Goal: Information Seeking & Learning: Compare options

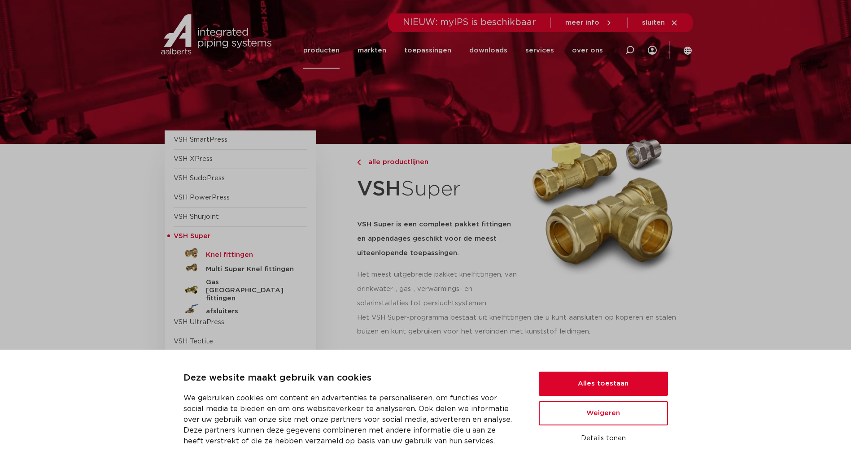
click at [236, 255] on h5 "Knel fittingen" at bounding box center [250, 255] width 89 height 8
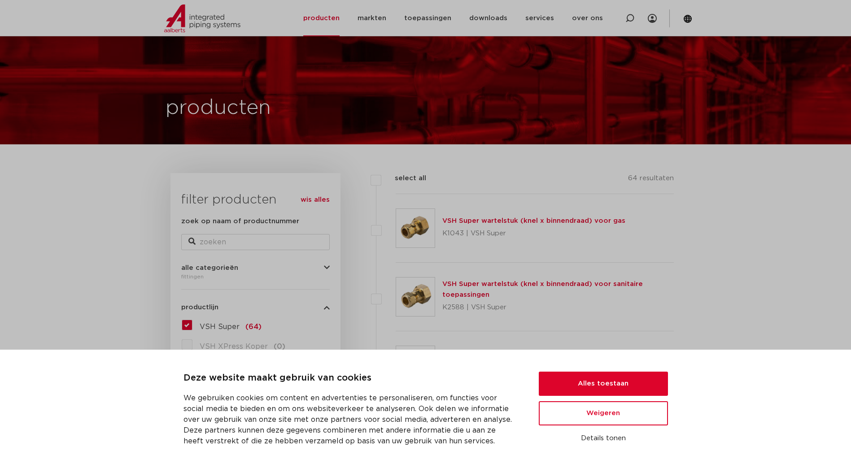
scroll to position [90, 0]
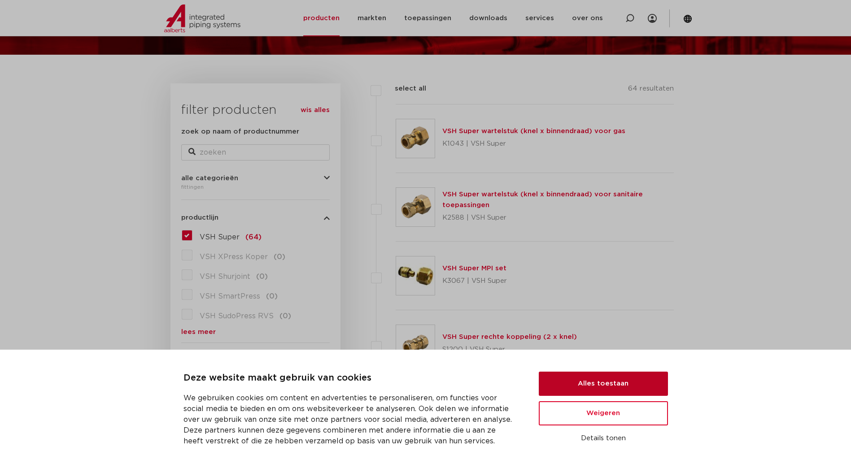
click at [594, 386] on button "Alles toestaan" at bounding box center [603, 384] width 129 height 24
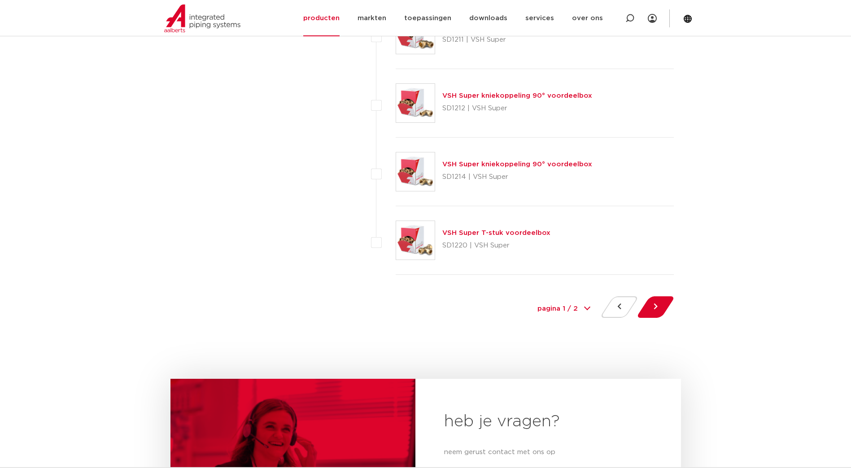
scroll to position [4082, 0]
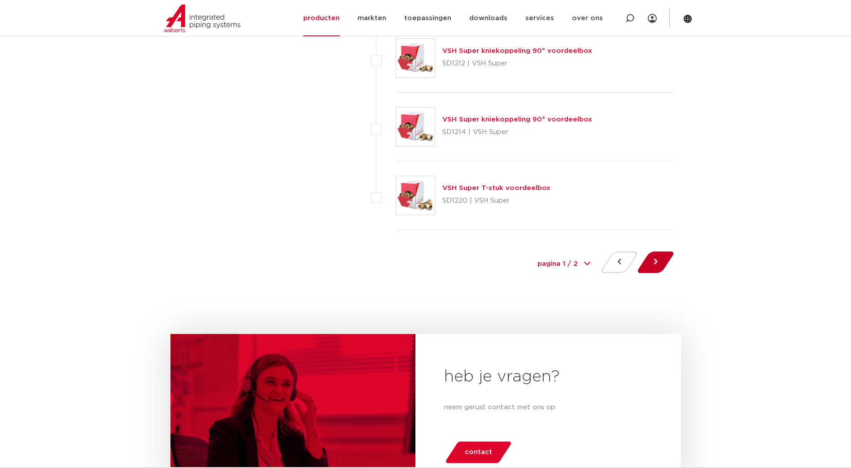
click at [647, 265] on button at bounding box center [656, 263] width 26 height 22
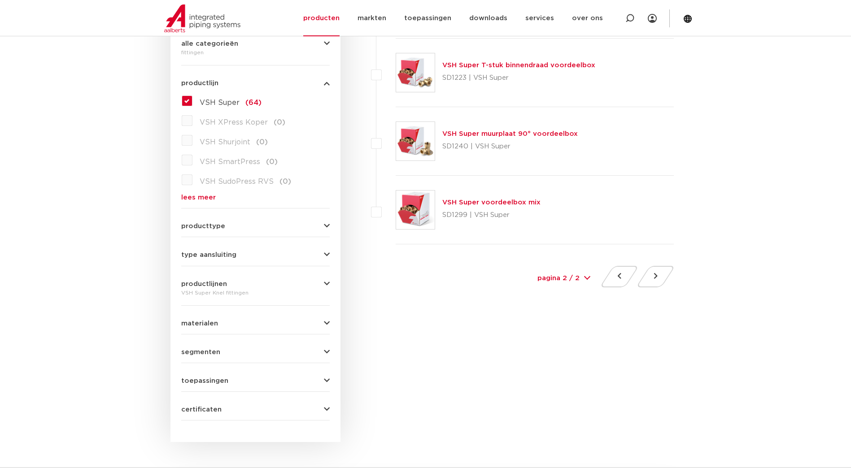
scroll to position [359, 0]
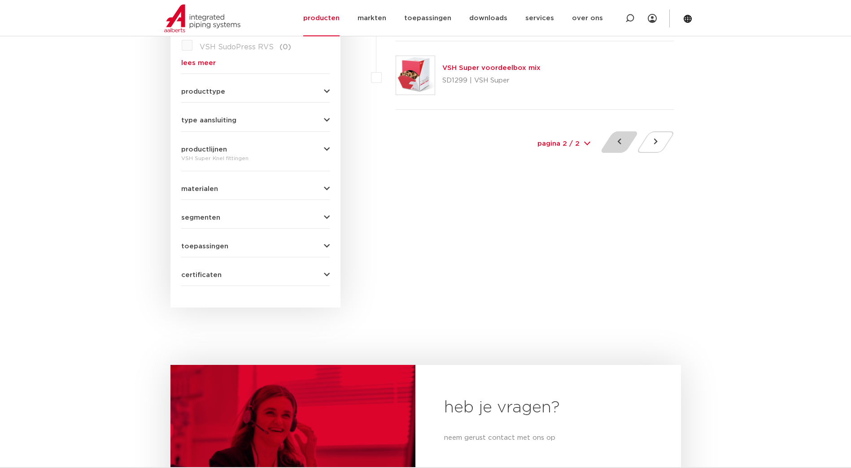
click at [619, 144] on button at bounding box center [620, 142] width 26 height 22
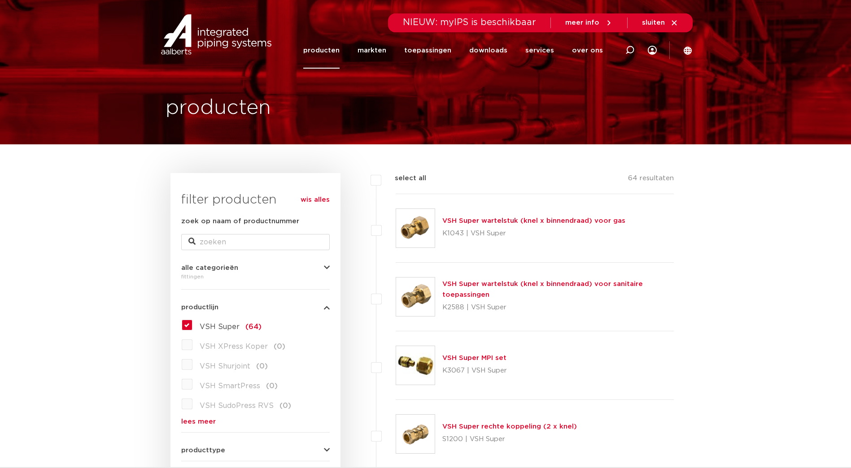
click at [487, 221] on link "VSH Super wartelstuk (knel x binnendraad) voor gas" at bounding box center [533, 221] width 183 height 7
click at [493, 286] on link "VSH Super wartelstuk (knel x binnendraad) voor sanitaire toepassingen" at bounding box center [542, 289] width 201 height 17
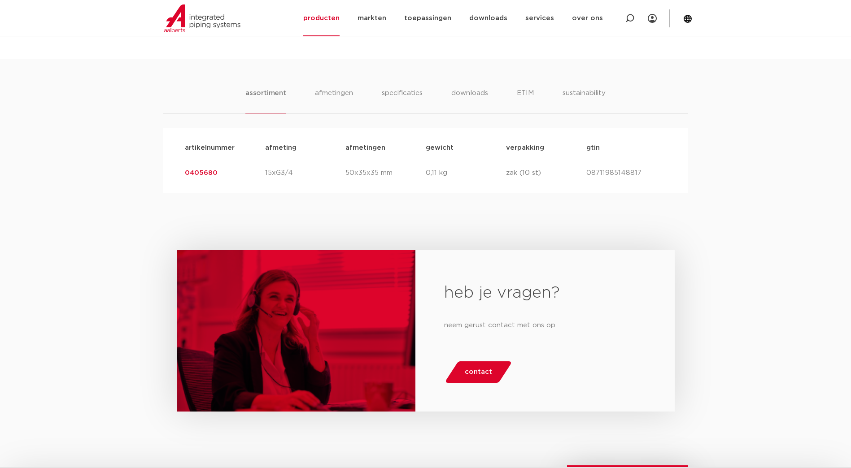
scroll to position [404, 0]
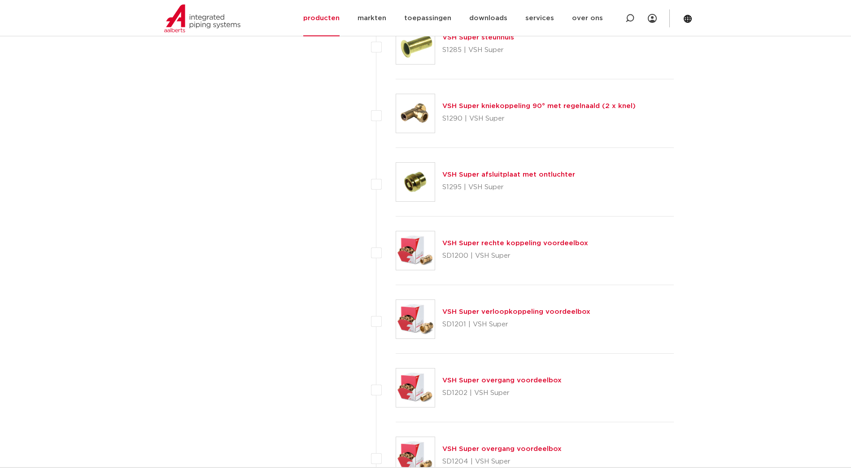
scroll to position [3544, 0]
